Goal: Check status: Check status

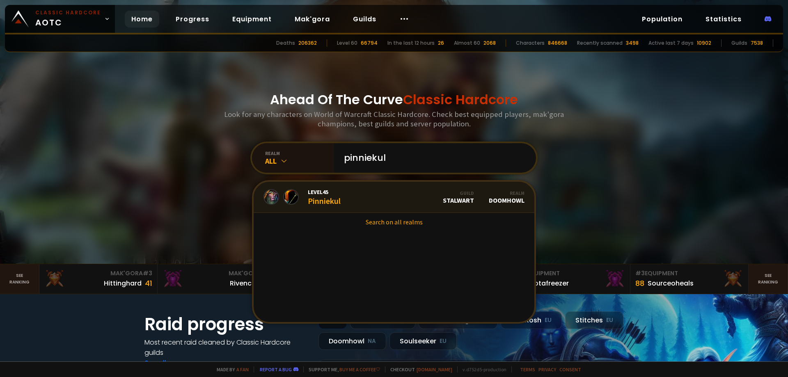
type input "pinniekul"
click at [357, 198] on link "Level 45 Pinniekul Guild Stalwart Realm Doomhowl" at bounding box center [394, 197] width 281 height 31
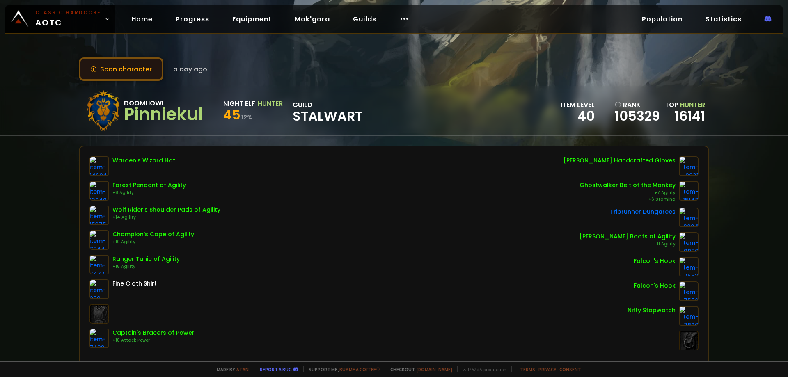
click at [116, 73] on button "Scan character" at bounding box center [121, 68] width 85 height 23
